Goal: Task Accomplishment & Management: Use online tool/utility

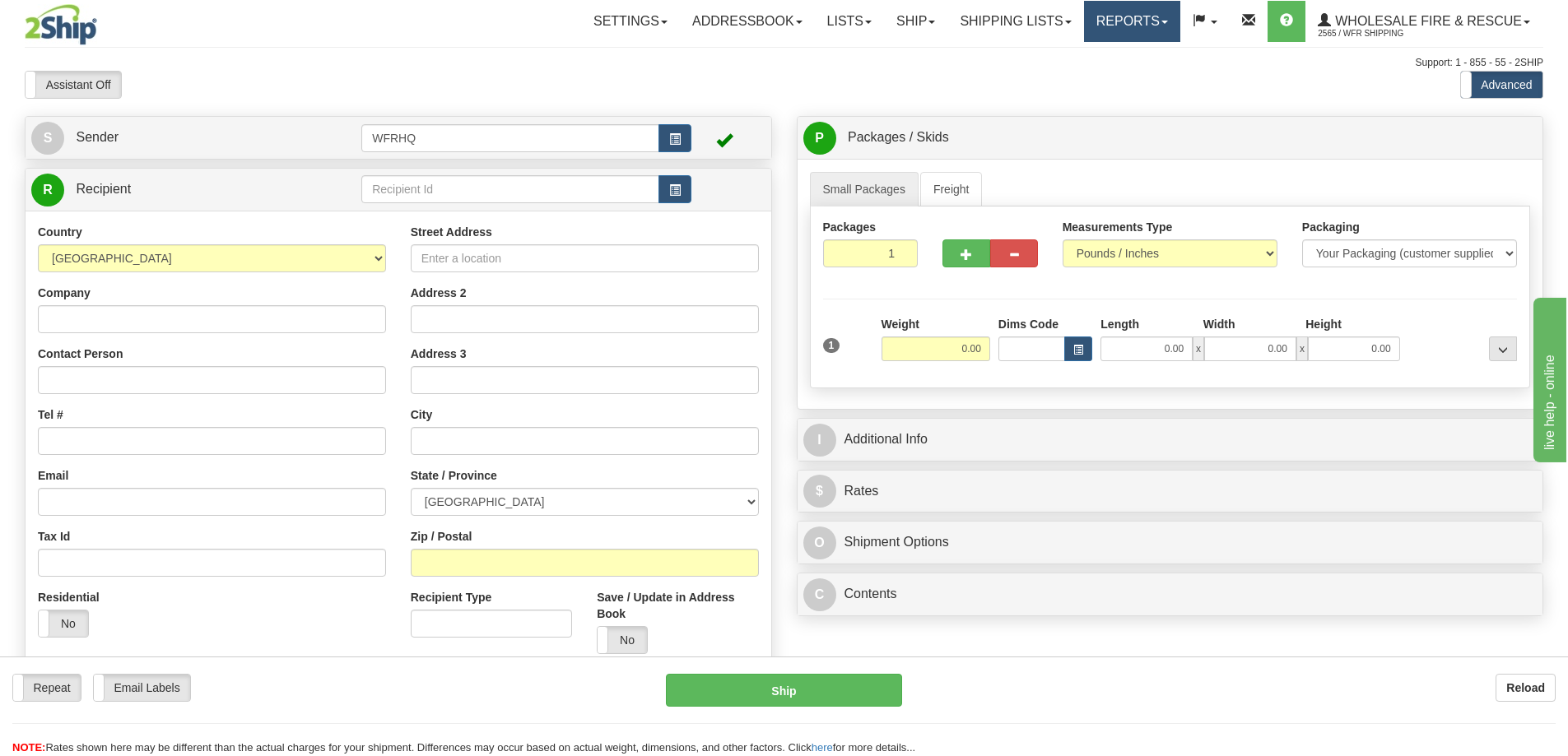
click at [1111, 21] on link "Reports" at bounding box center [1131, 21] width 96 height 41
click at [1082, 57] on span "Standard" at bounding box center [1068, 58] width 47 height 13
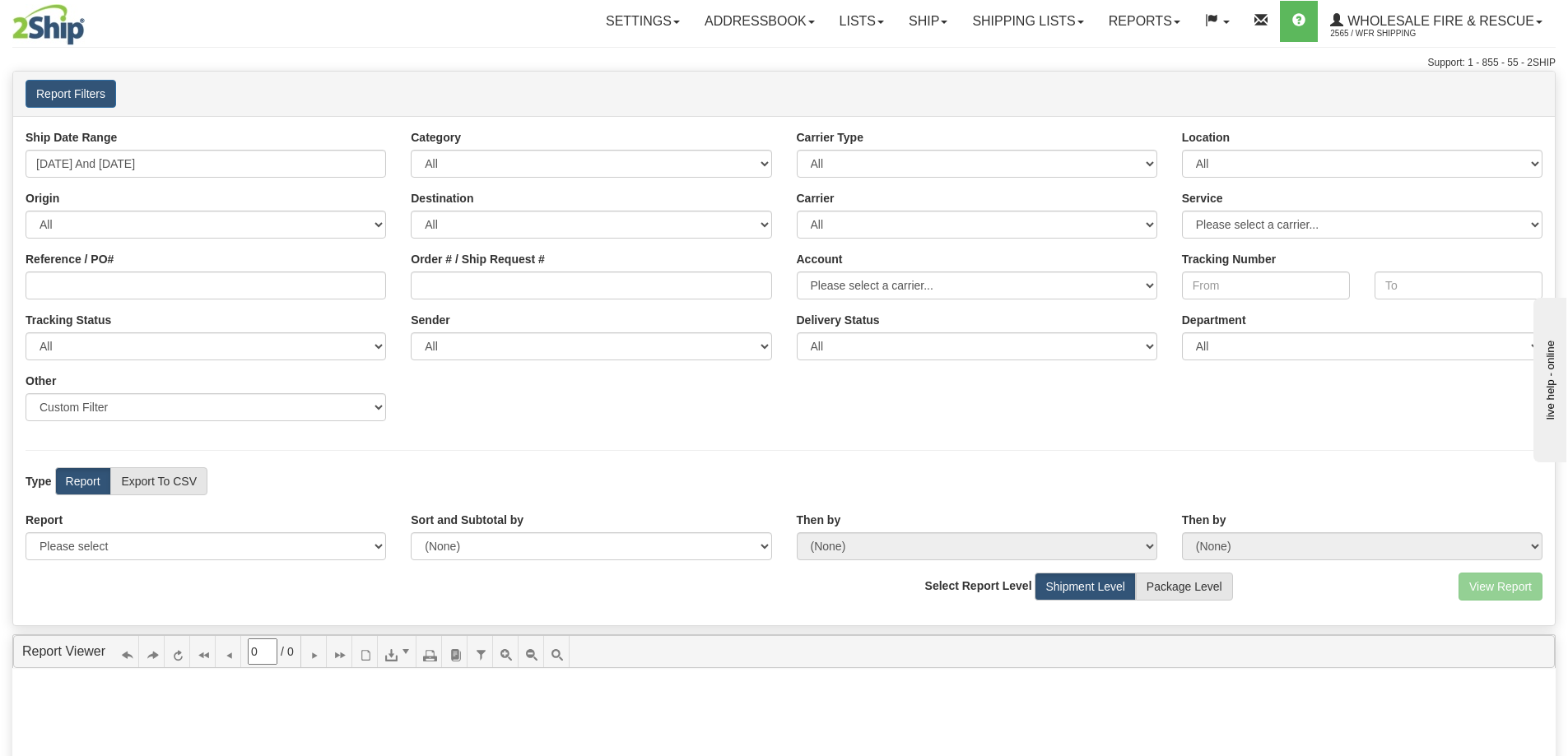
click at [55, 150] on div "Ship Date Range [DATE] And [DATE]" at bounding box center [205, 153] width 385 height 49
click at [55, 154] on input "[DATE] And [DATE]" at bounding box center [205, 163] width 361 height 28
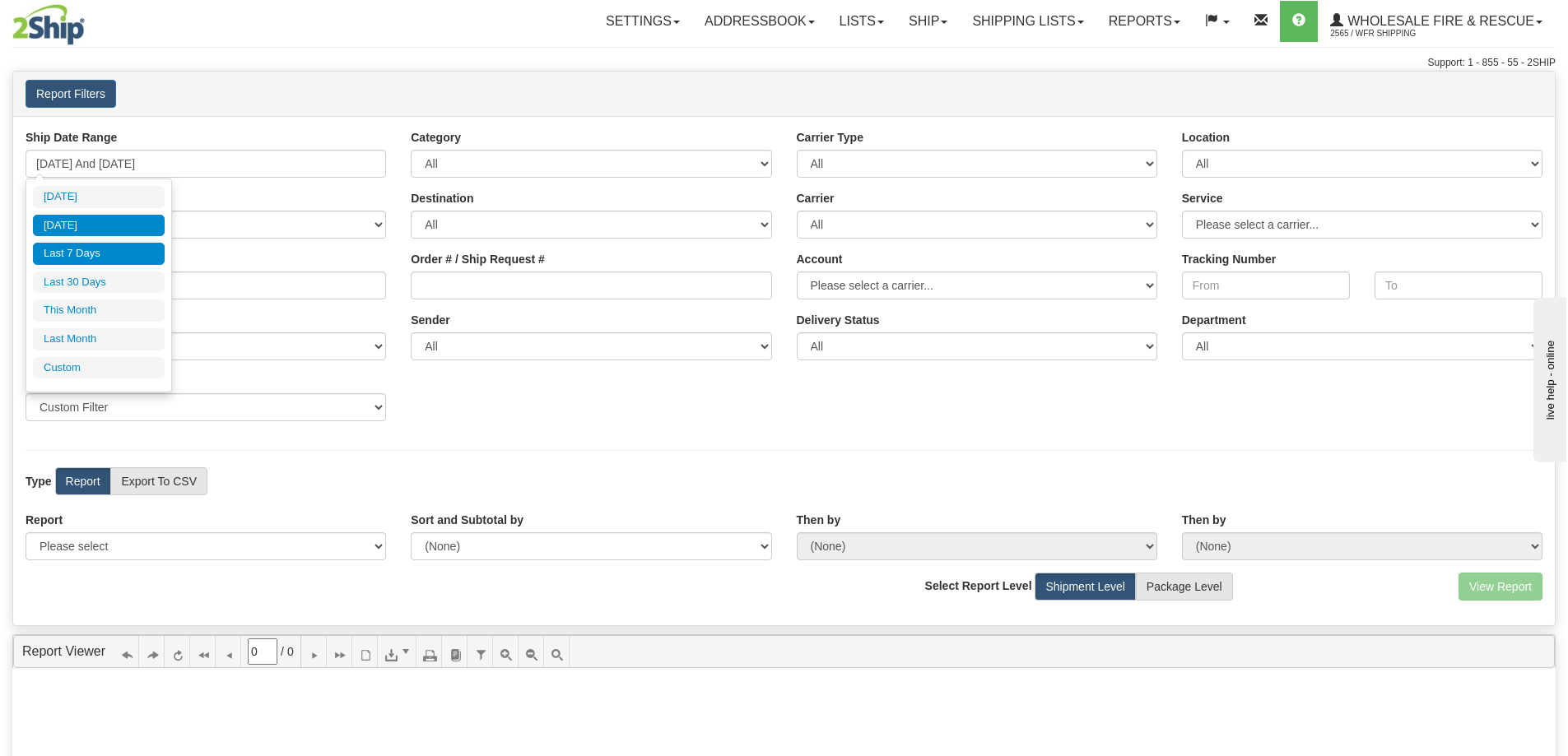
click at [64, 217] on li "[DATE]" at bounding box center [98, 225] width 132 height 22
type input "[DATE] And [DATE]"
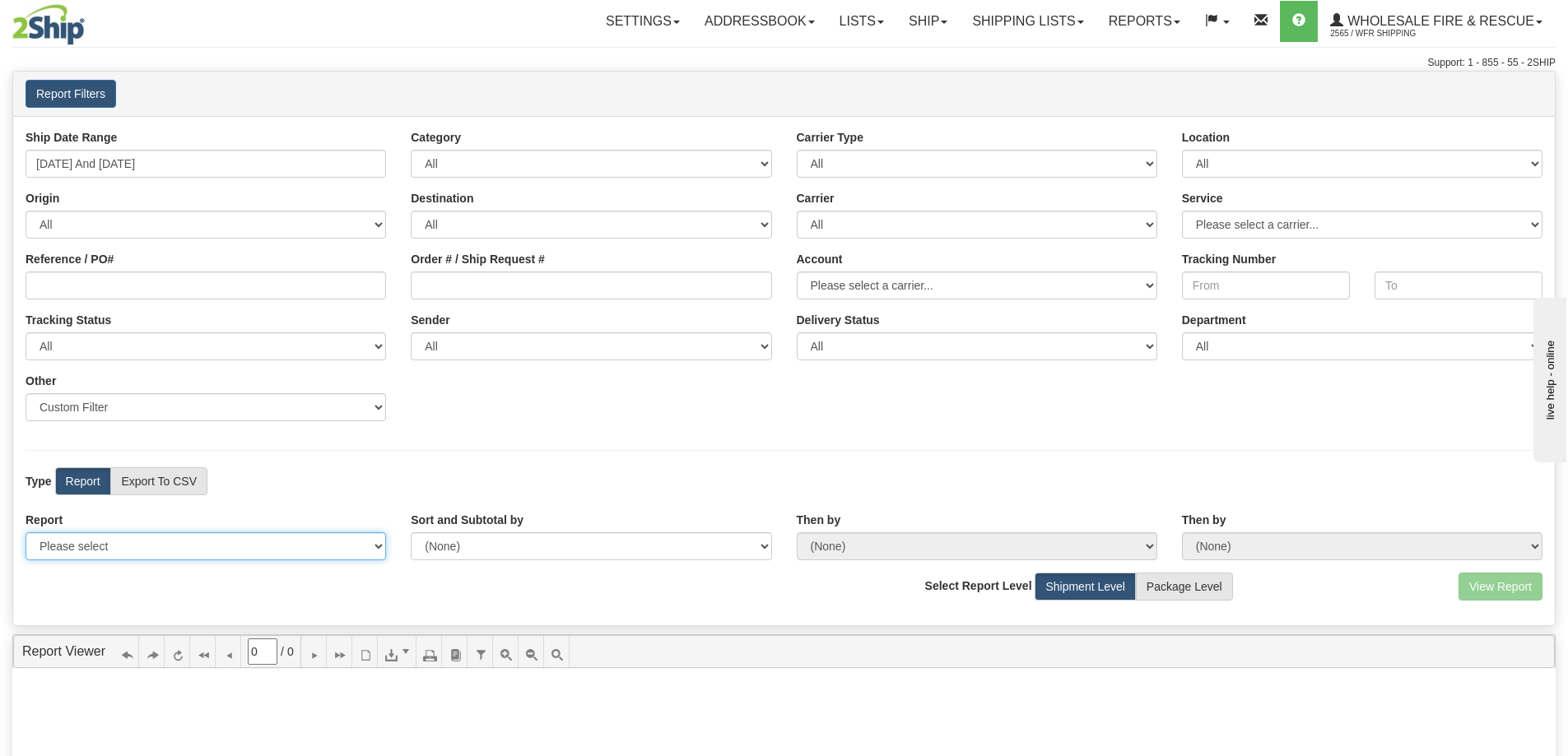
click at [162, 551] on select "Please select 1 Line Shipment Report Address Detail Basic Shipment Overview Can…" at bounding box center [205, 546] width 361 height 28
select select "Users\Full Reference Detail.trdx"
click at [25, 532] on select "Please select 1 Line Shipment Report Address Detail Basic Shipment Overview Can…" at bounding box center [205, 546] width 361 height 28
click at [1512, 590] on button "View Report" at bounding box center [1500, 586] width 84 height 28
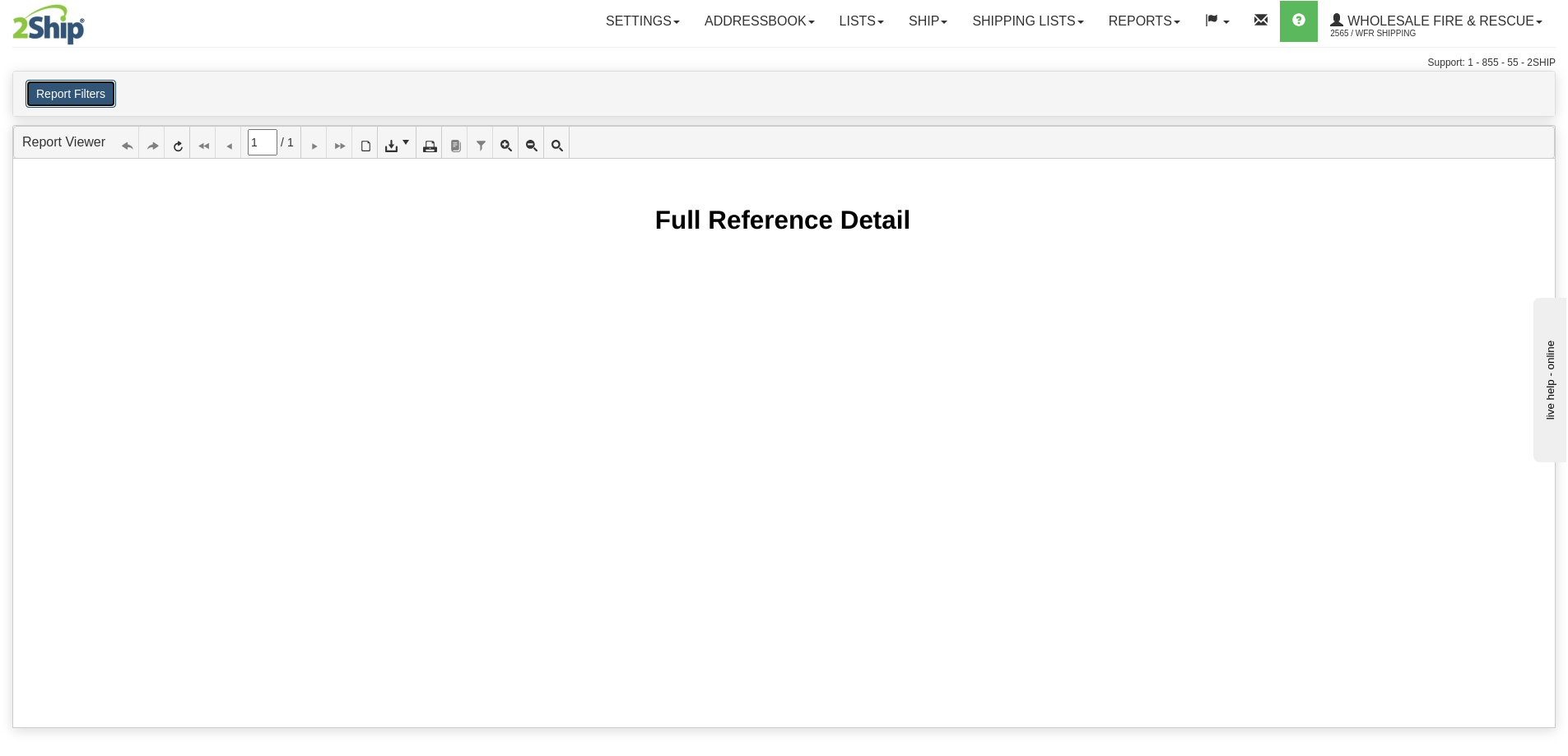
click at [77, 93] on button "Report Filters" at bounding box center [70, 93] width 91 height 28
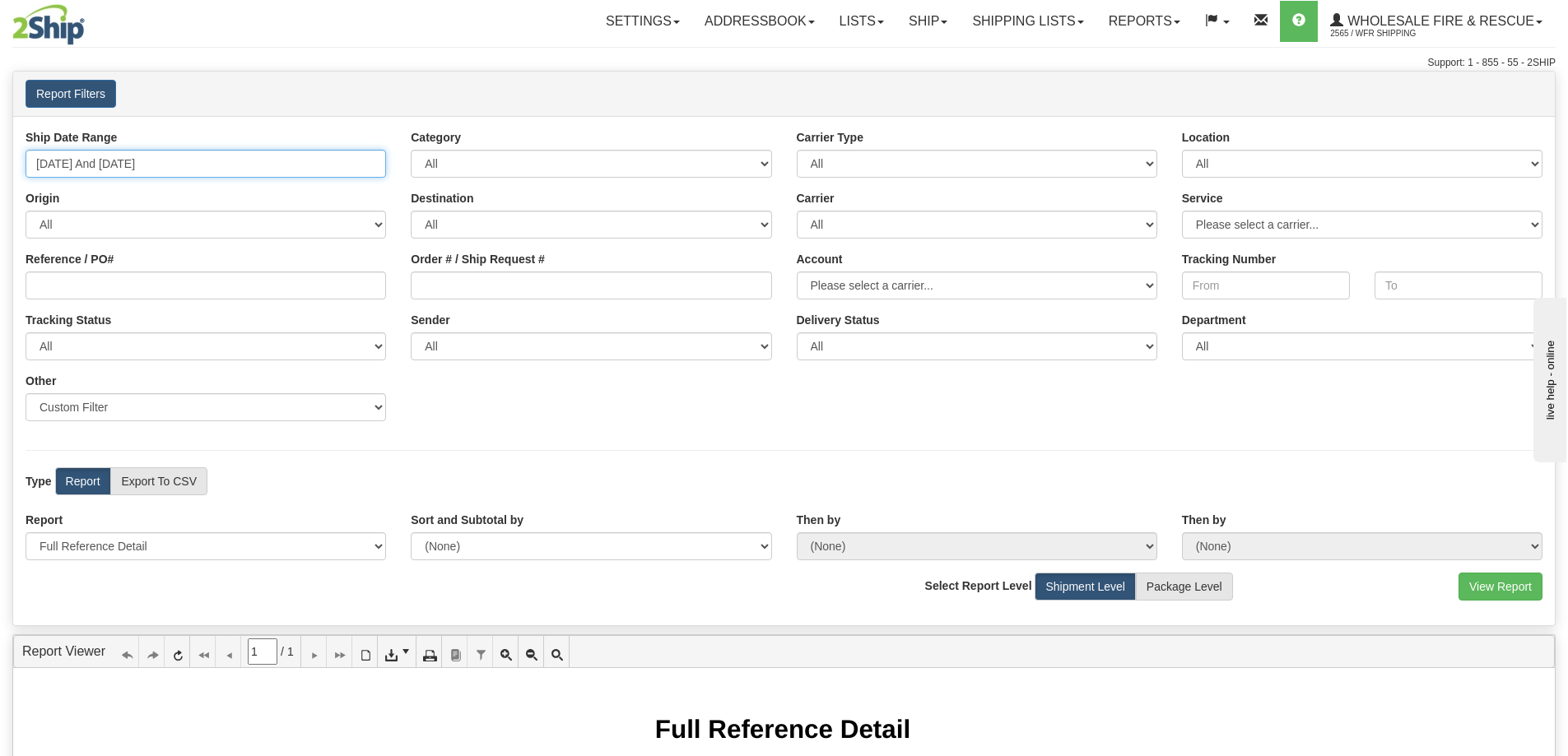
click at [127, 164] on input "[DATE] And [DATE]" at bounding box center [205, 163] width 361 height 28
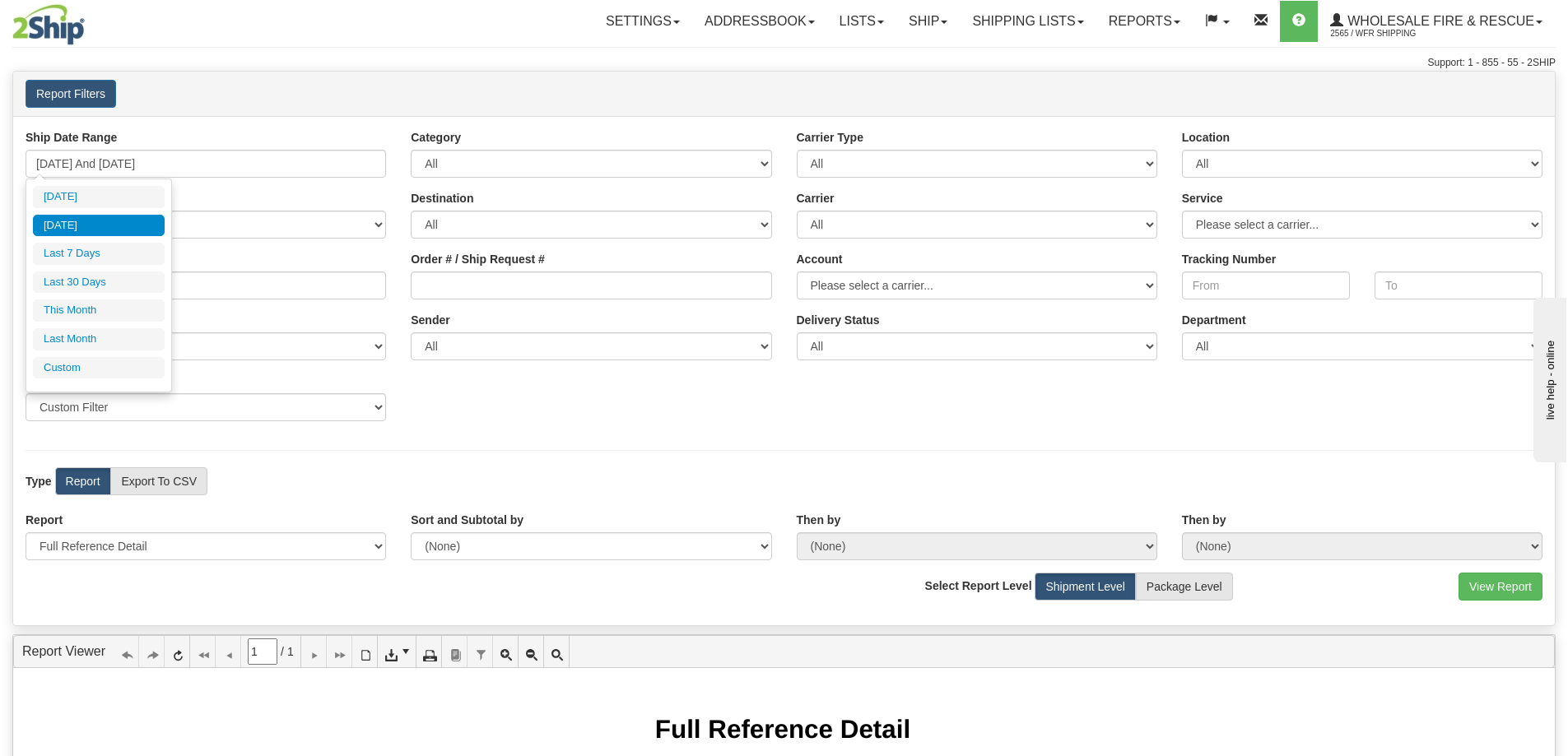
click at [70, 225] on li "[DATE]" at bounding box center [98, 225] width 132 height 22
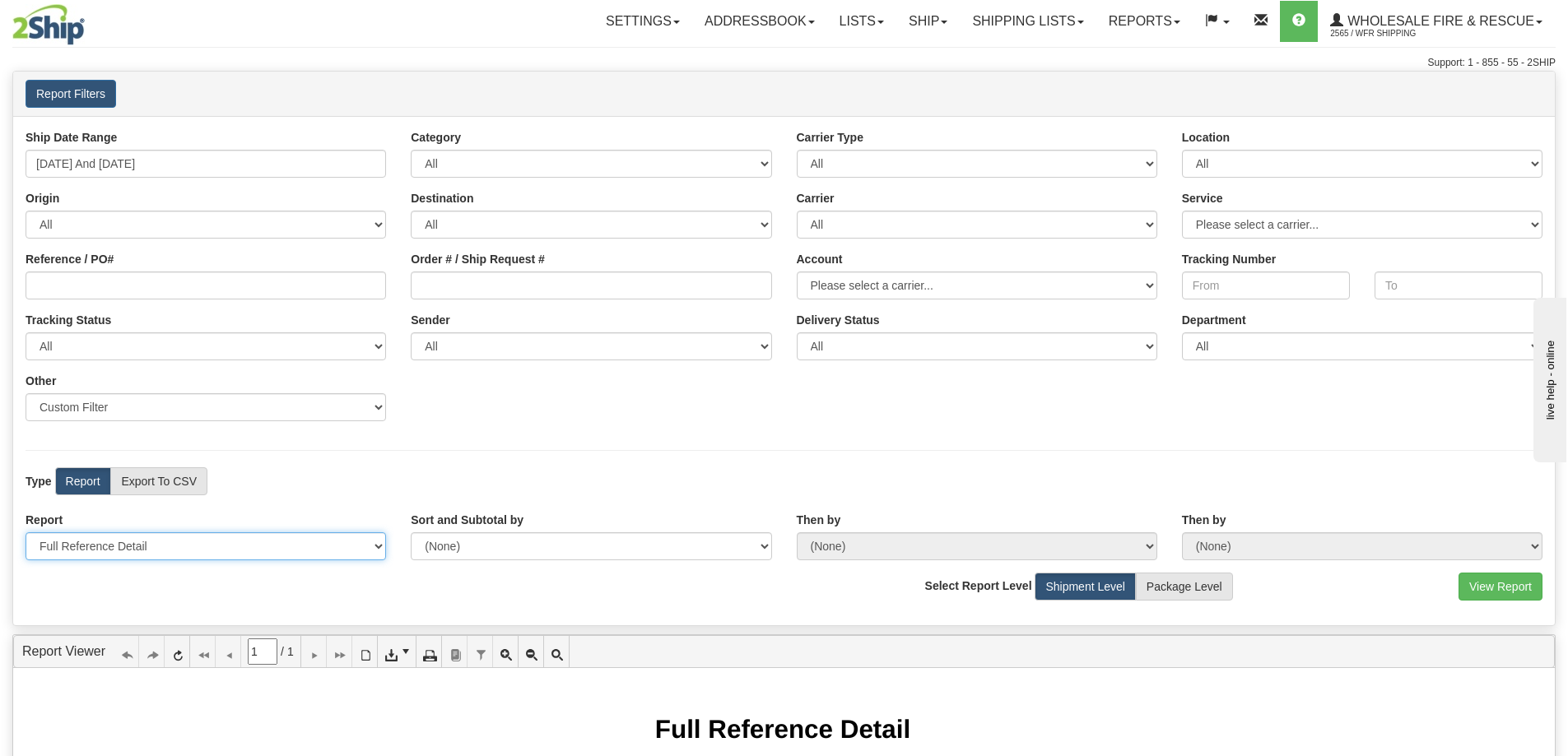
click at [116, 552] on select "Please select 1 Line Shipment Report Address Detail Basic Shipment Overview Can…" at bounding box center [205, 546] width 361 height 28
click at [25, 532] on select "Please select 1 Line Shipment Report Address Detail Basic Shipment Overview Can…" at bounding box center [205, 546] width 361 height 28
click at [1497, 586] on button "View Report" at bounding box center [1500, 586] width 84 height 28
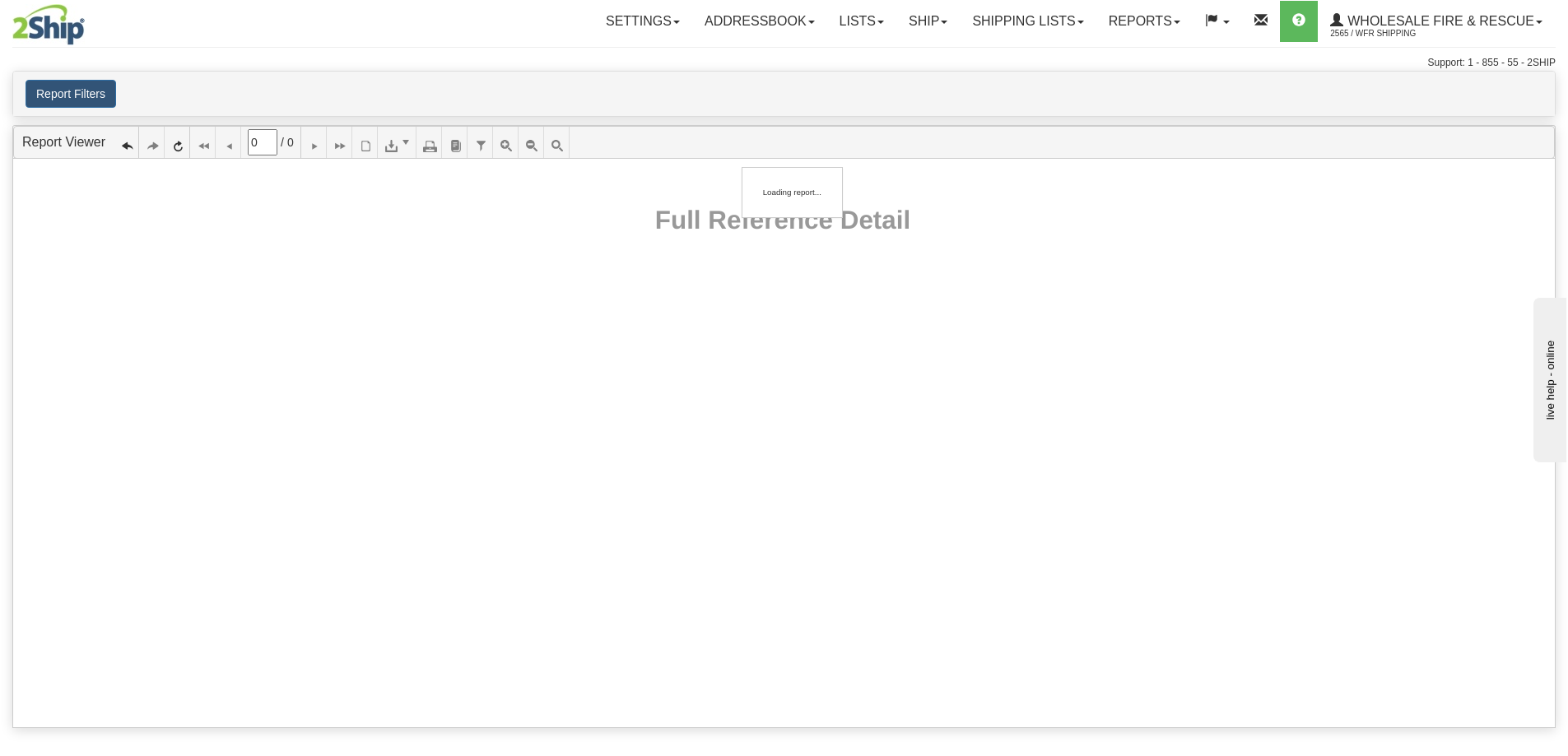
type input "1"
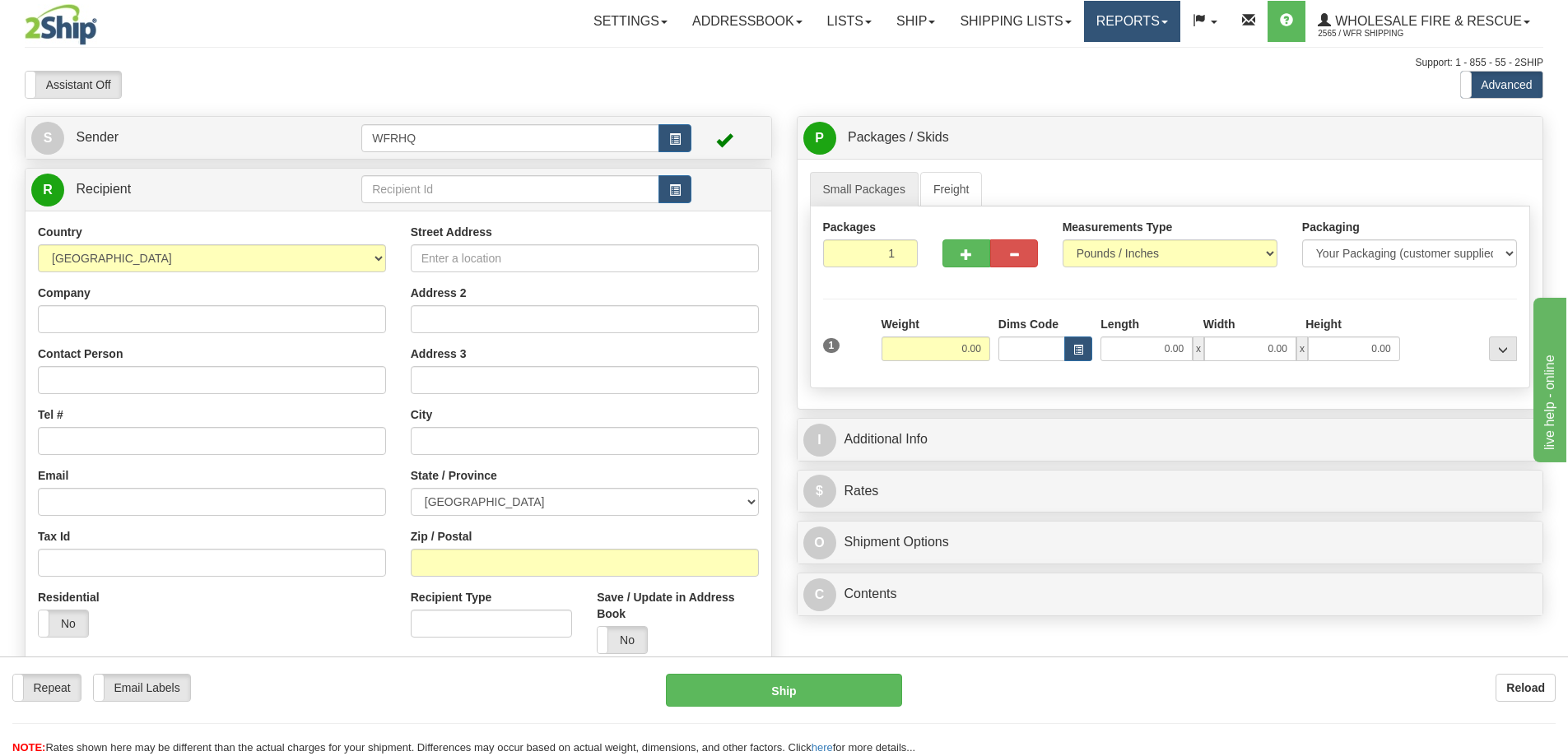
click at [1140, 26] on link "Reports" at bounding box center [1131, 21] width 96 height 41
click at [1092, 59] on link "Standard" at bounding box center [1104, 58] width 151 height 22
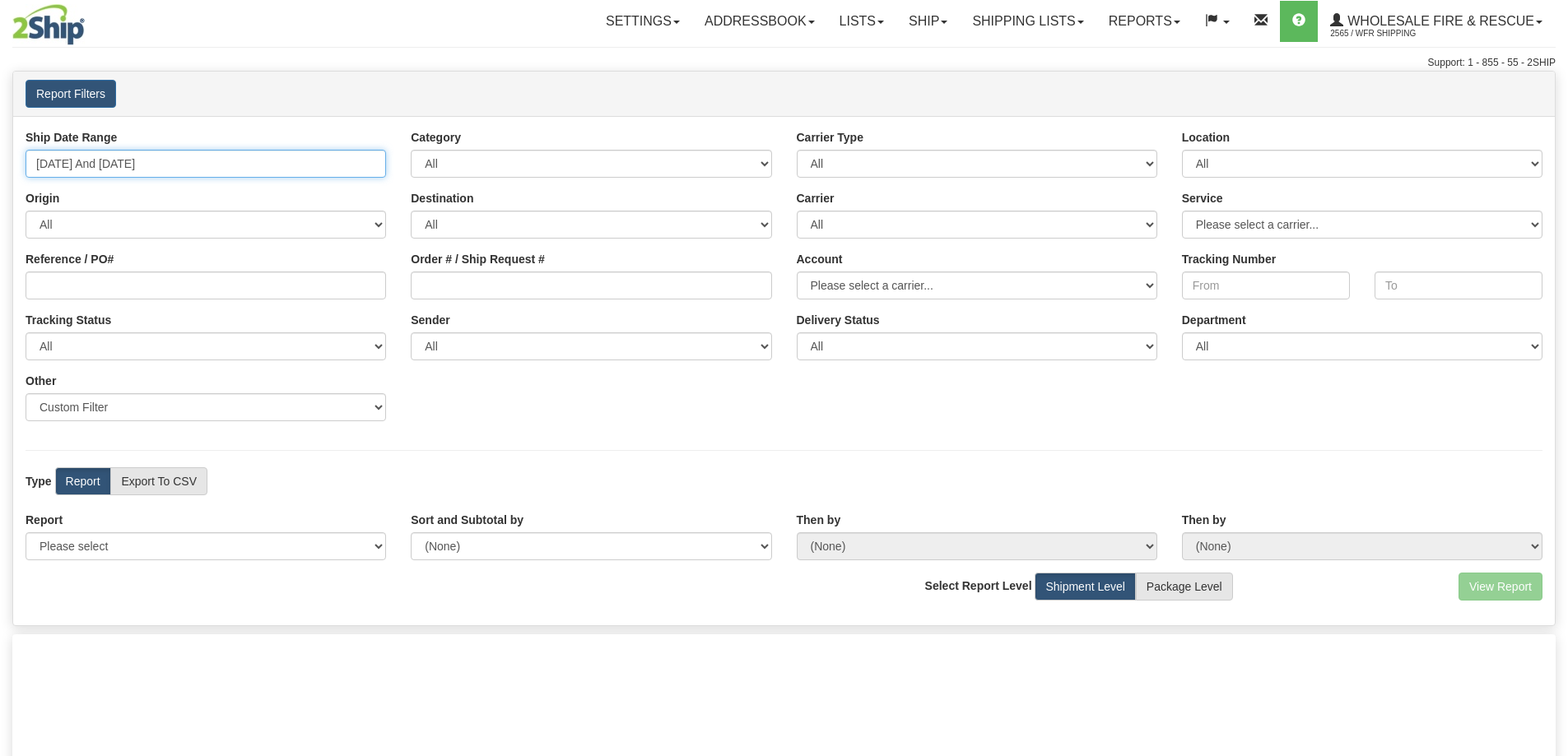
click at [105, 165] on input "[DATE] And [DATE]" at bounding box center [205, 163] width 361 height 28
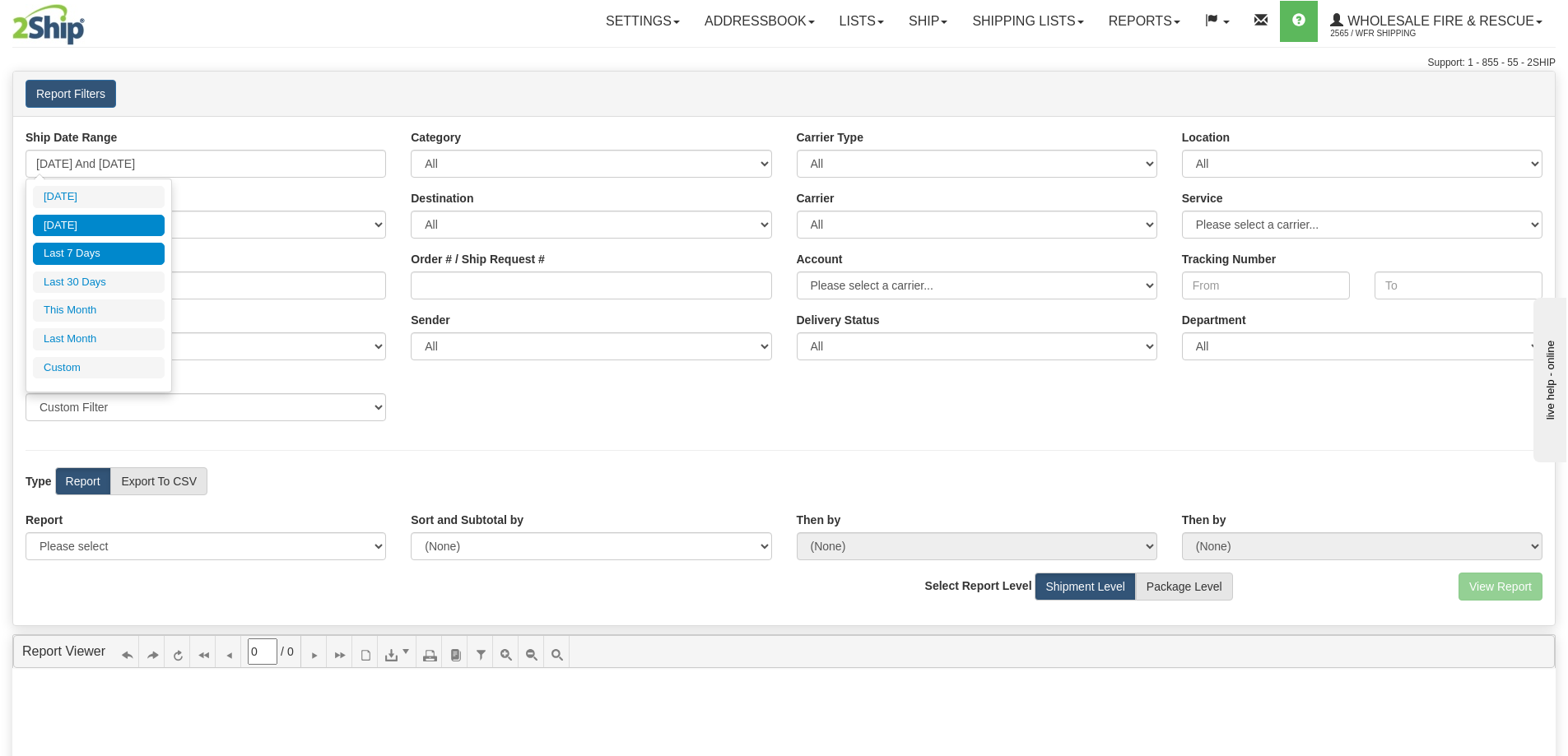
click at [79, 224] on li "[DATE]" at bounding box center [98, 225] width 132 height 22
type input "[DATE] And [DATE]"
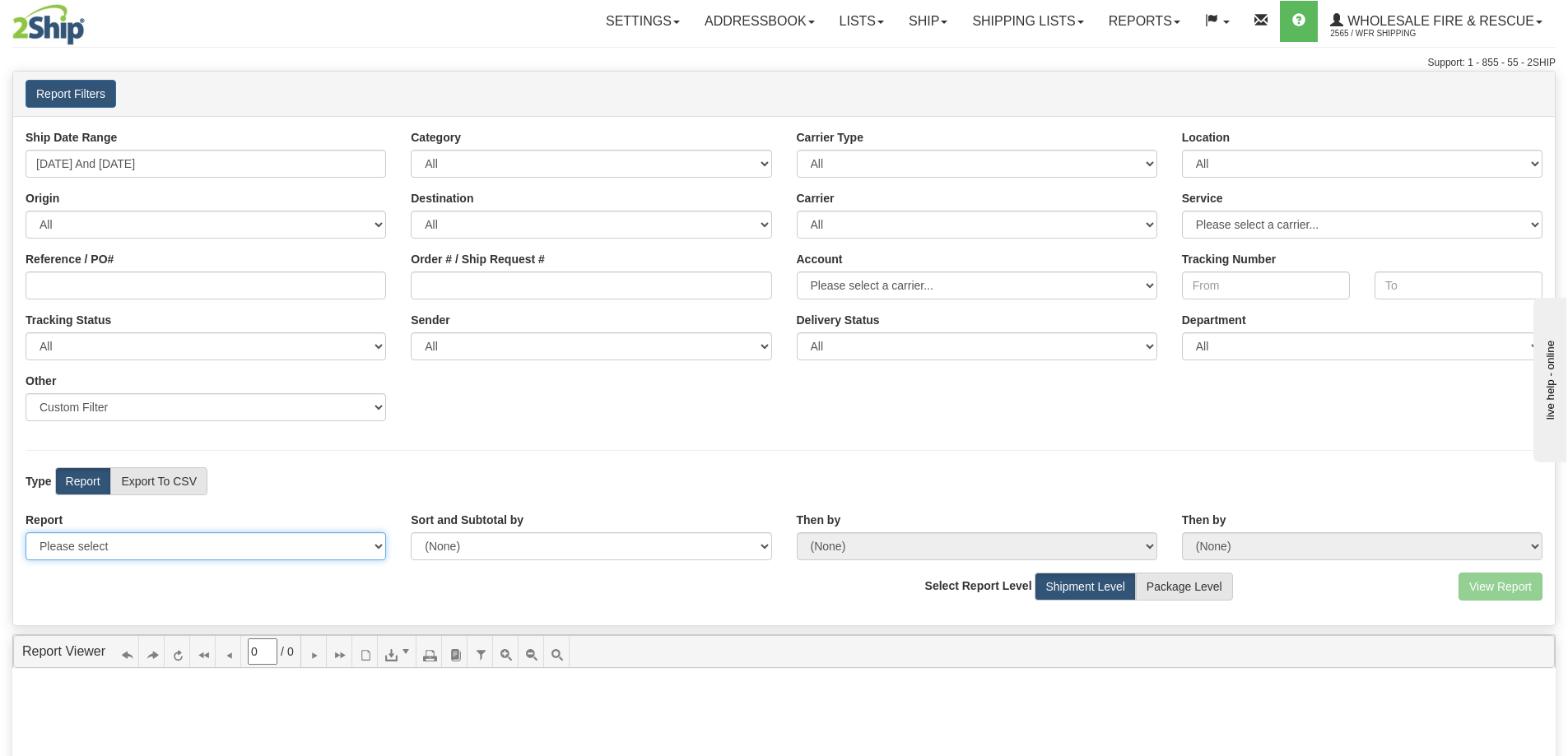
click at [90, 551] on select "Please select 1 Line Shipment Report Address Detail Basic Shipment Overview Can…" at bounding box center [205, 546] width 361 height 28
select select "Users\Full Reference Detail.trdx"
click at [25, 532] on select "Please select 1 Line Shipment Report Address Detail Basic Shipment Overview Can…" at bounding box center [205, 546] width 361 height 28
click at [1513, 586] on button "View Report" at bounding box center [1500, 586] width 84 height 28
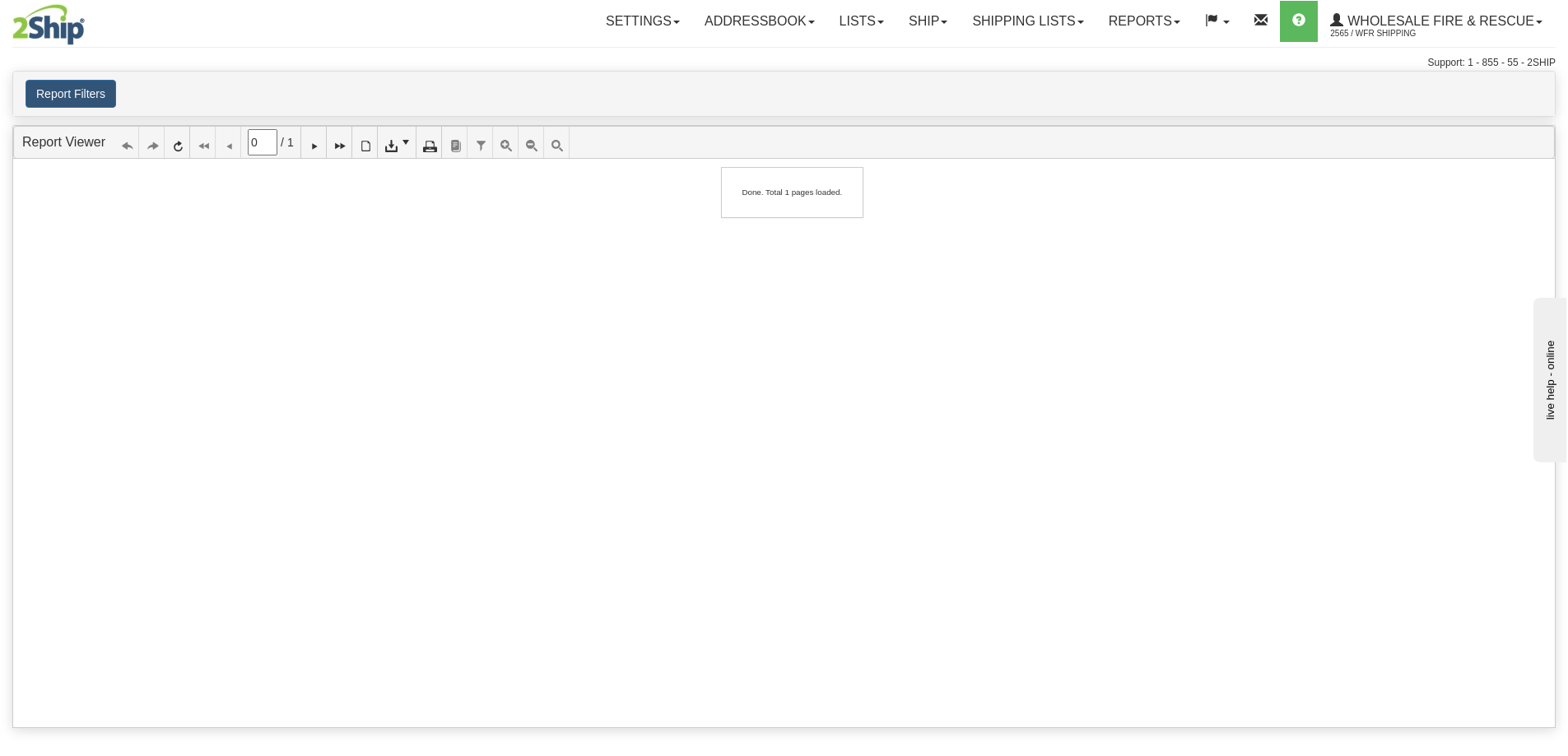
type input "1"
